Goal: Check status: Check status

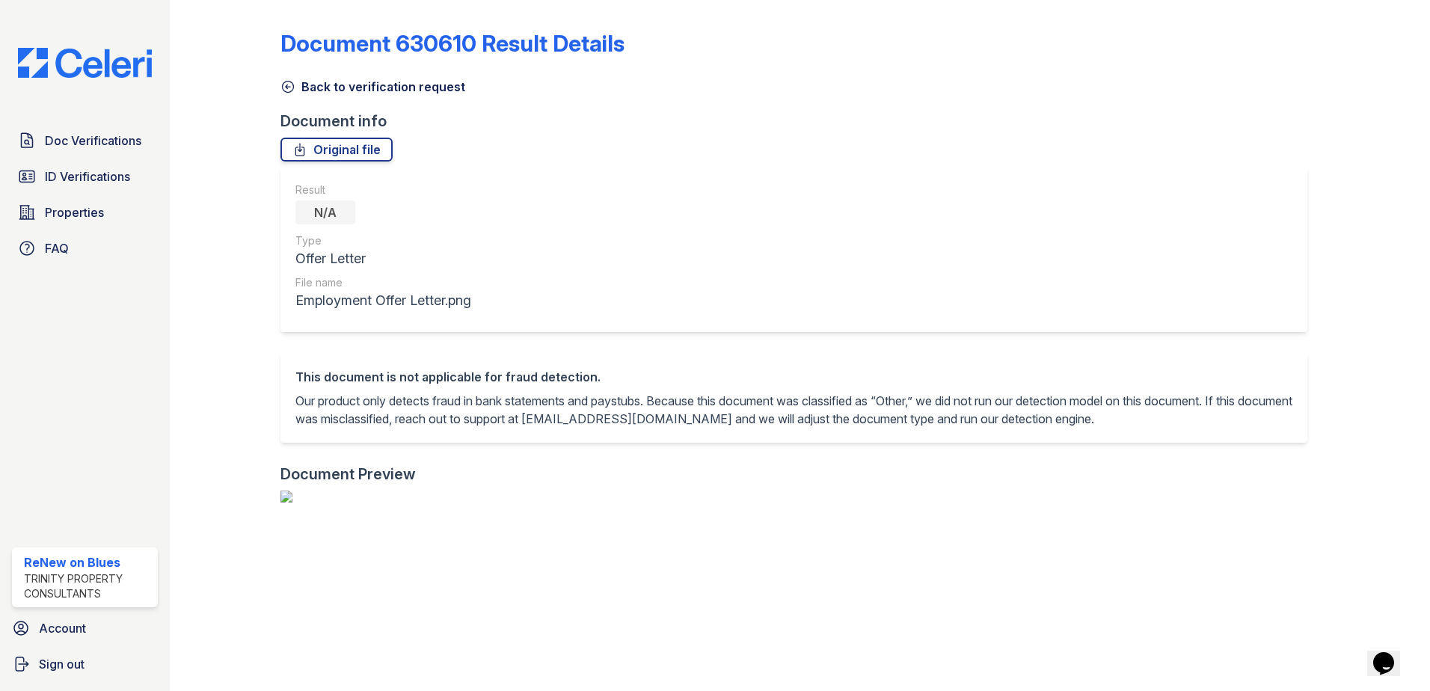
scroll to position [541, 0]
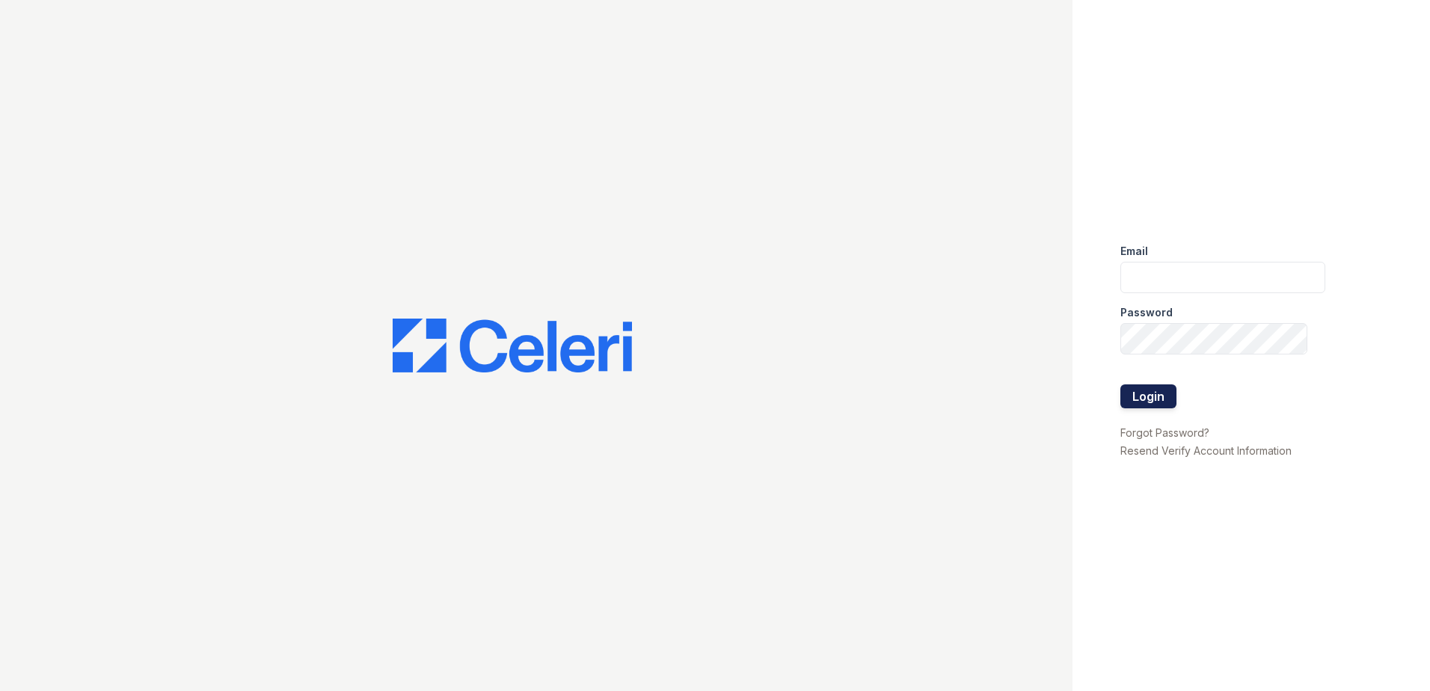
type input "renewonblues@trinity-pm.com"
click at [1157, 399] on button "Login" at bounding box center [1148, 396] width 56 height 24
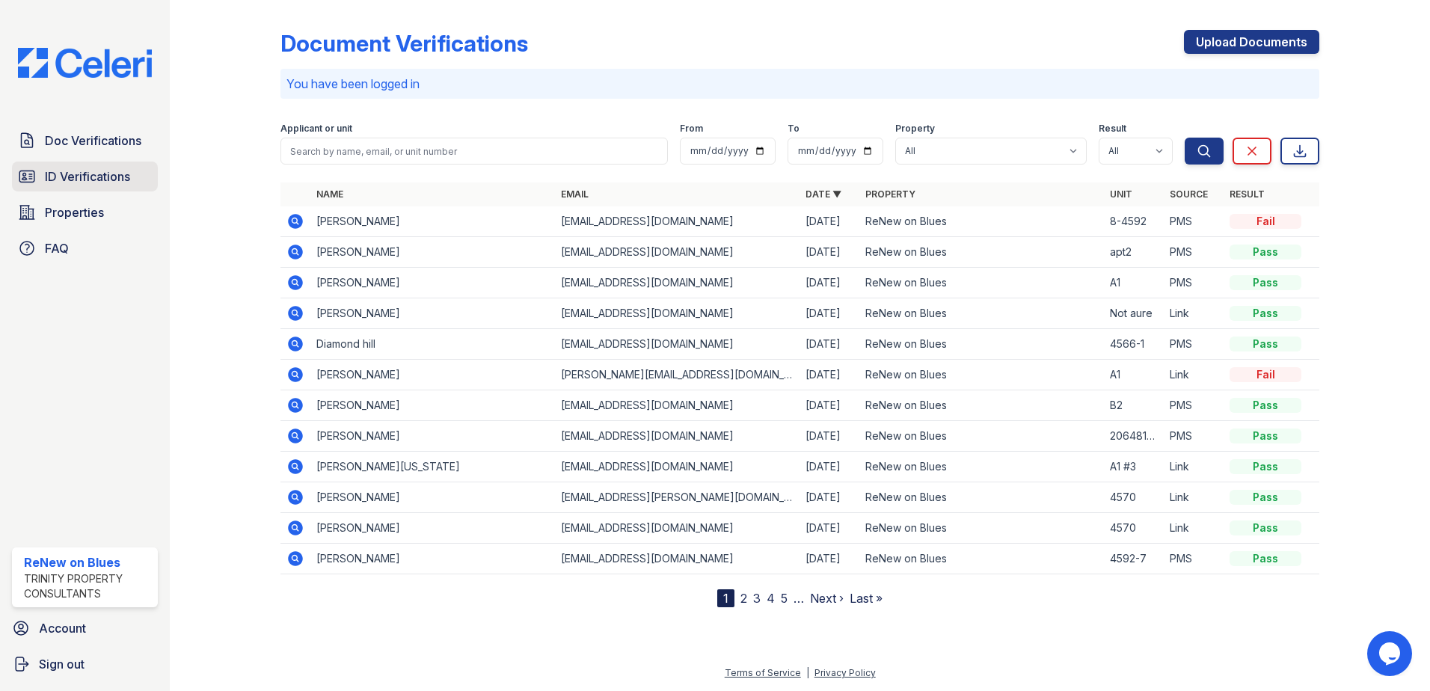
click at [76, 176] on span "ID Verifications" at bounding box center [87, 176] width 85 height 18
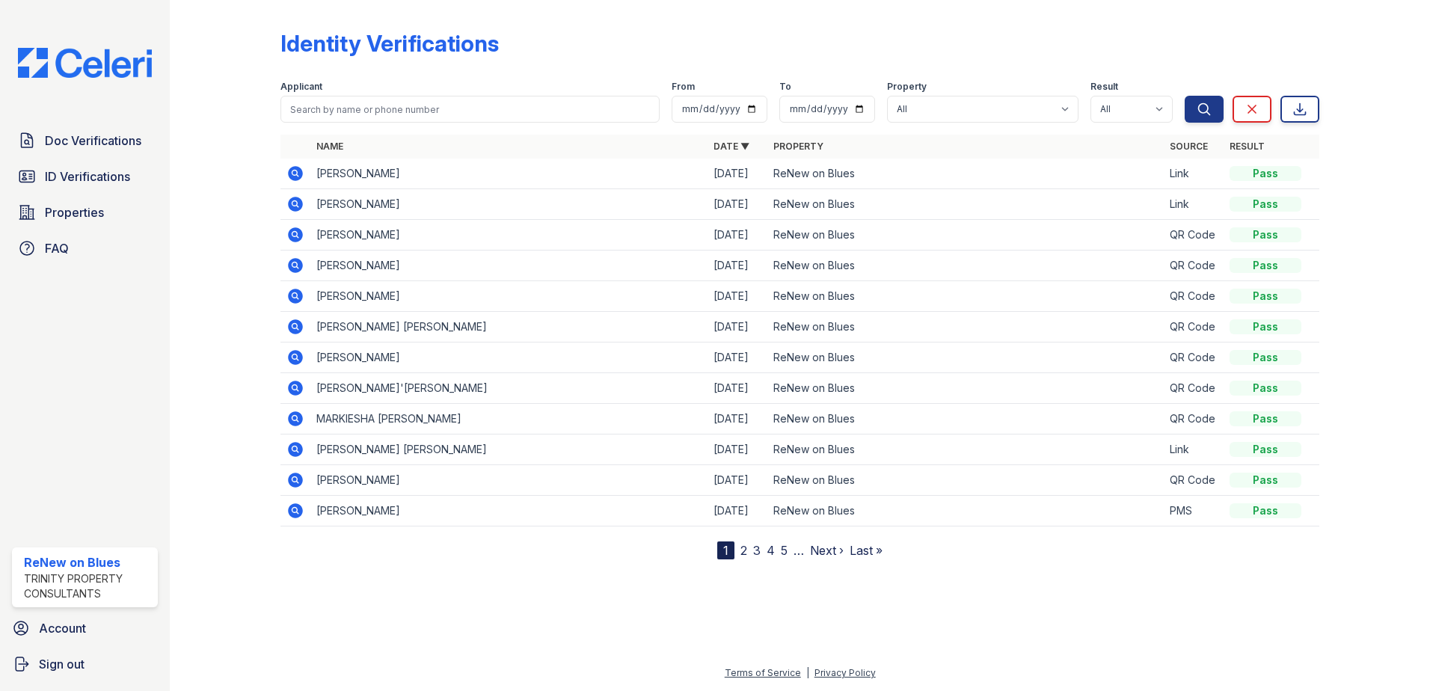
click at [360, 176] on td "LEBRYA DAJAZHANE WALKER" at bounding box center [508, 174] width 397 height 31
click at [295, 176] on icon at bounding box center [295, 173] width 15 height 15
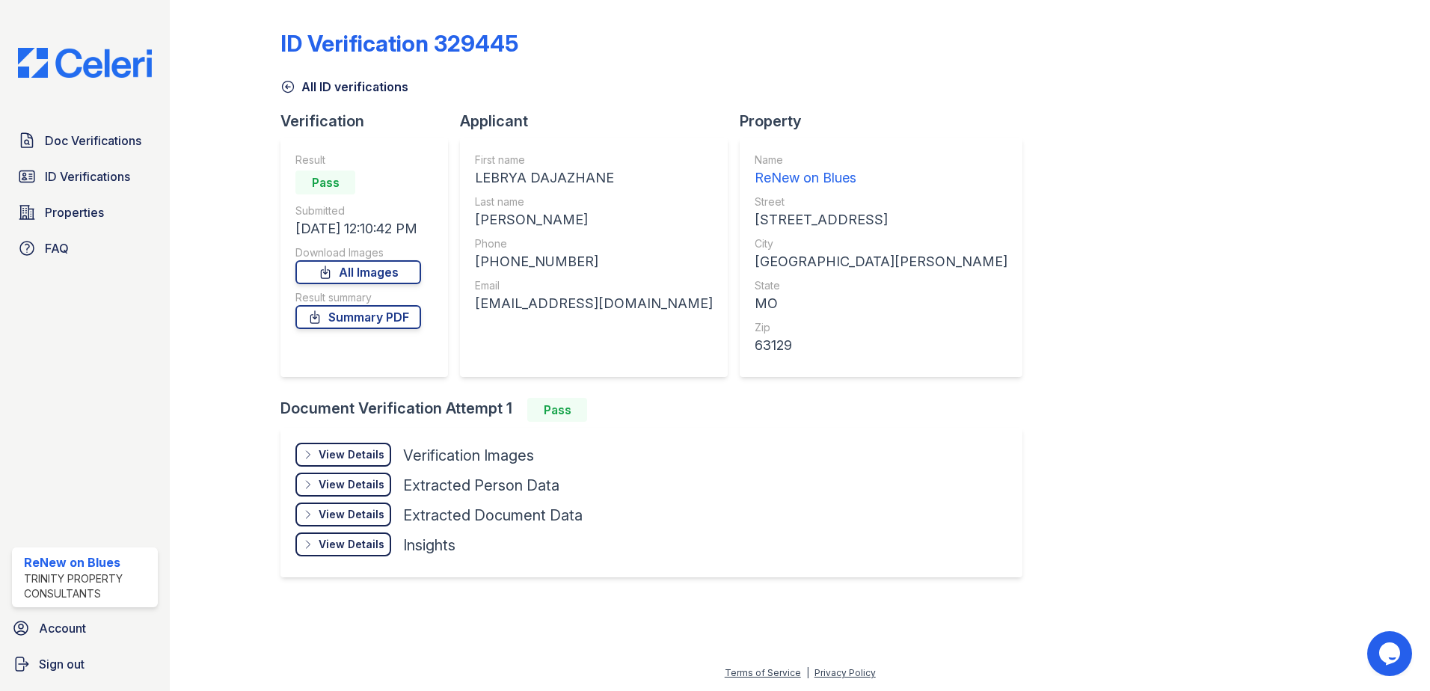
click at [1166, 182] on div "ID Verification 329445 All ID verifications Verification Result Pass Submitted …" at bounding box center [799, 302] width 1039 height 592
click at [84, 184] on span "ID Verifications" at bounding box center [87, 176] width 85 height 18
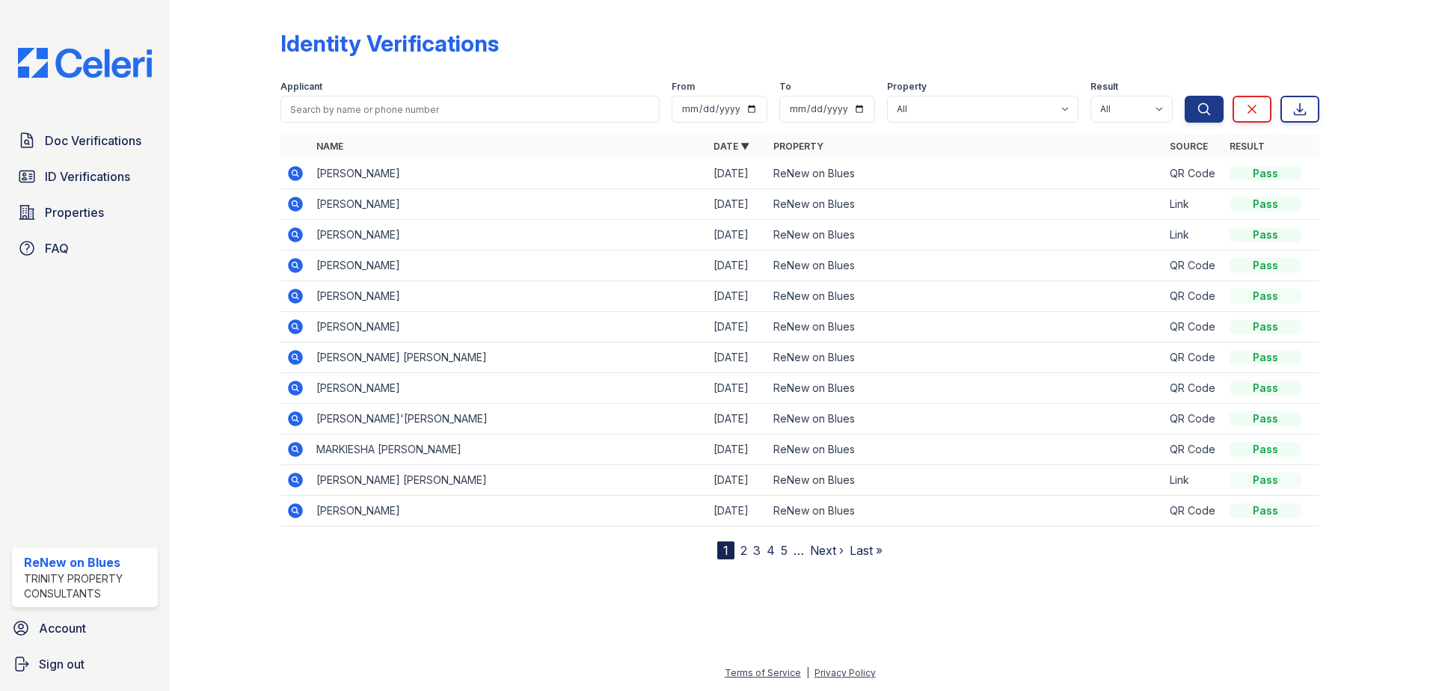
click at [292, 356] on icon at bounding box center [295, 357] width 15 height 15
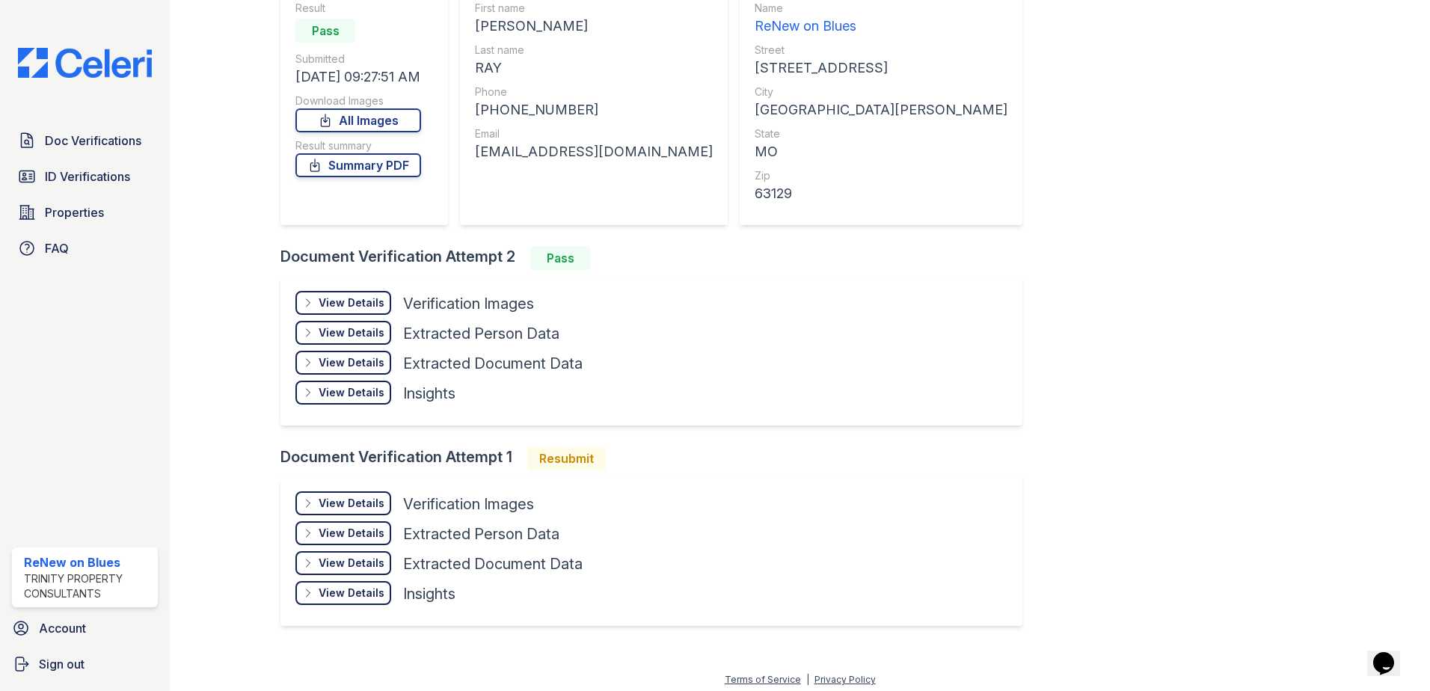
scroll to position [159, 0]
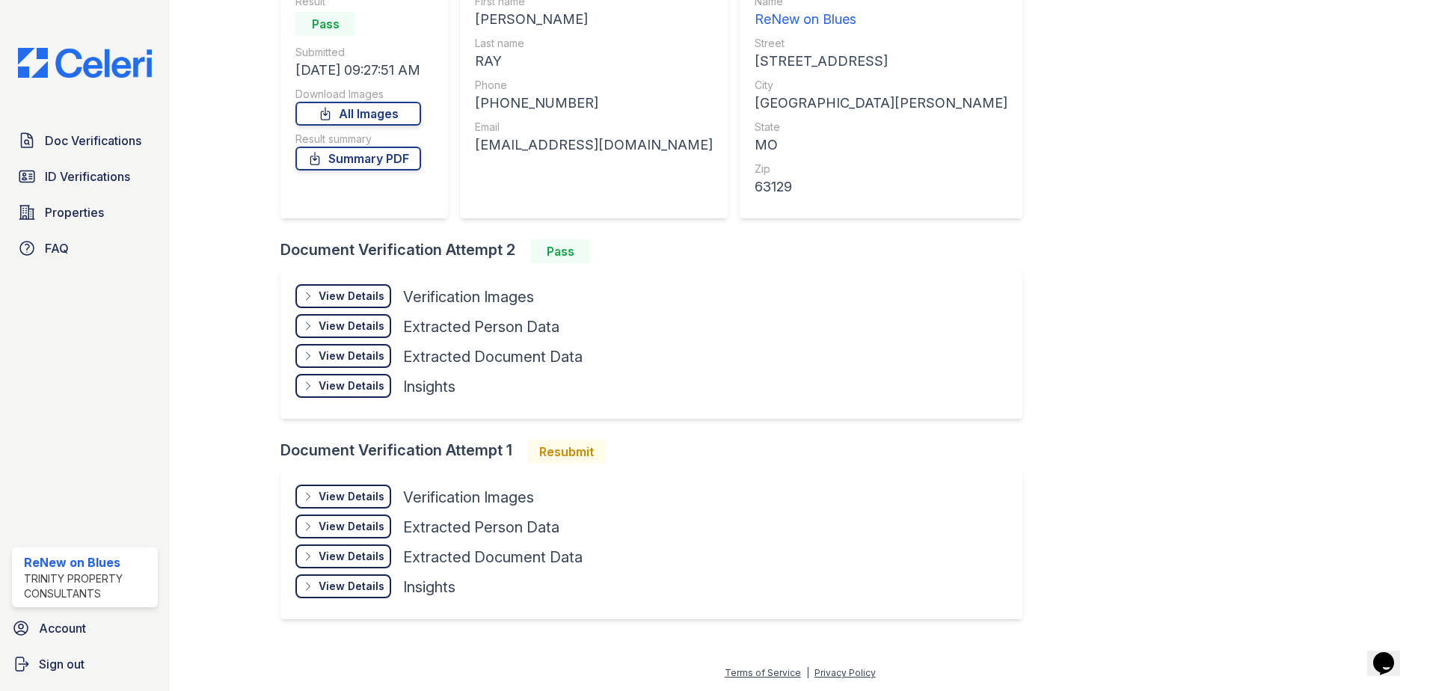
click at [366, 298] on div "View Details" at bounding box center [352, 296] width 66 height 15
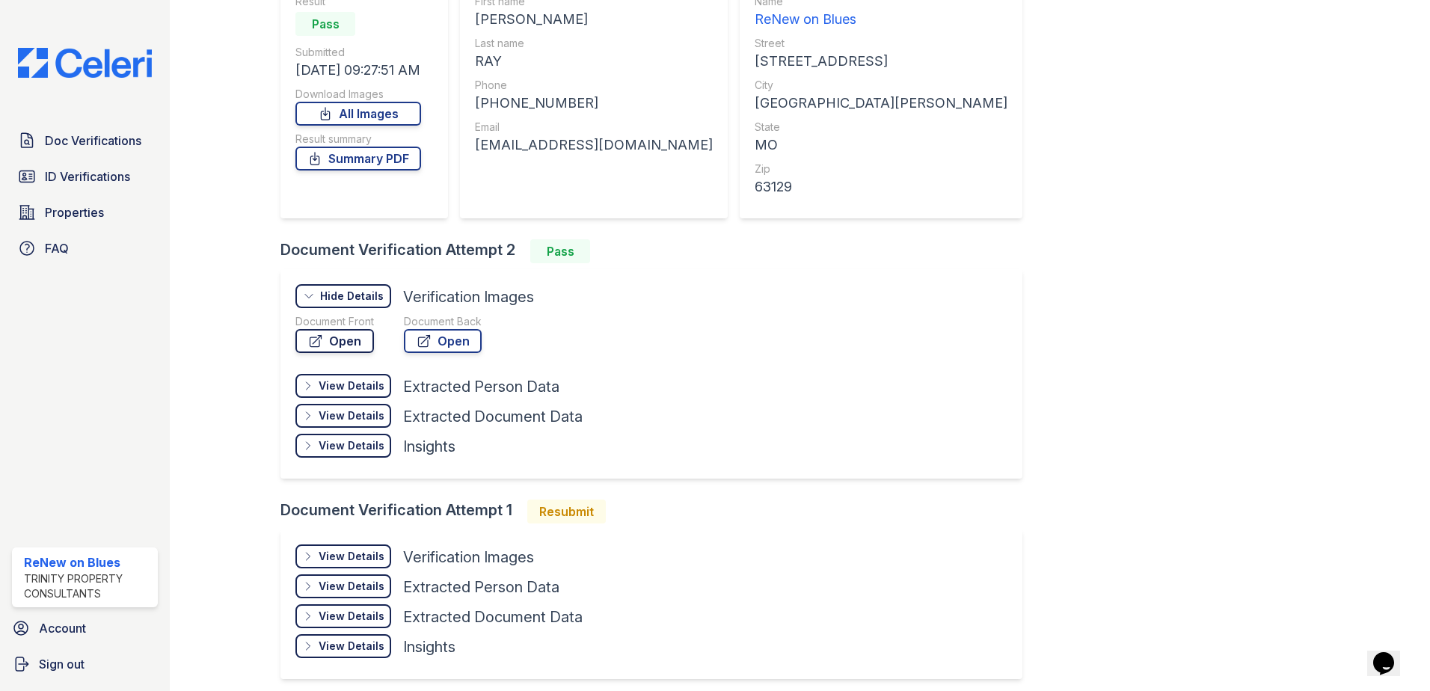
click at [354, 345] on link "Open" at bounding box center [334, 341] width 79 height 24
